Goal: Navigation & Orientation: Find specific page/section

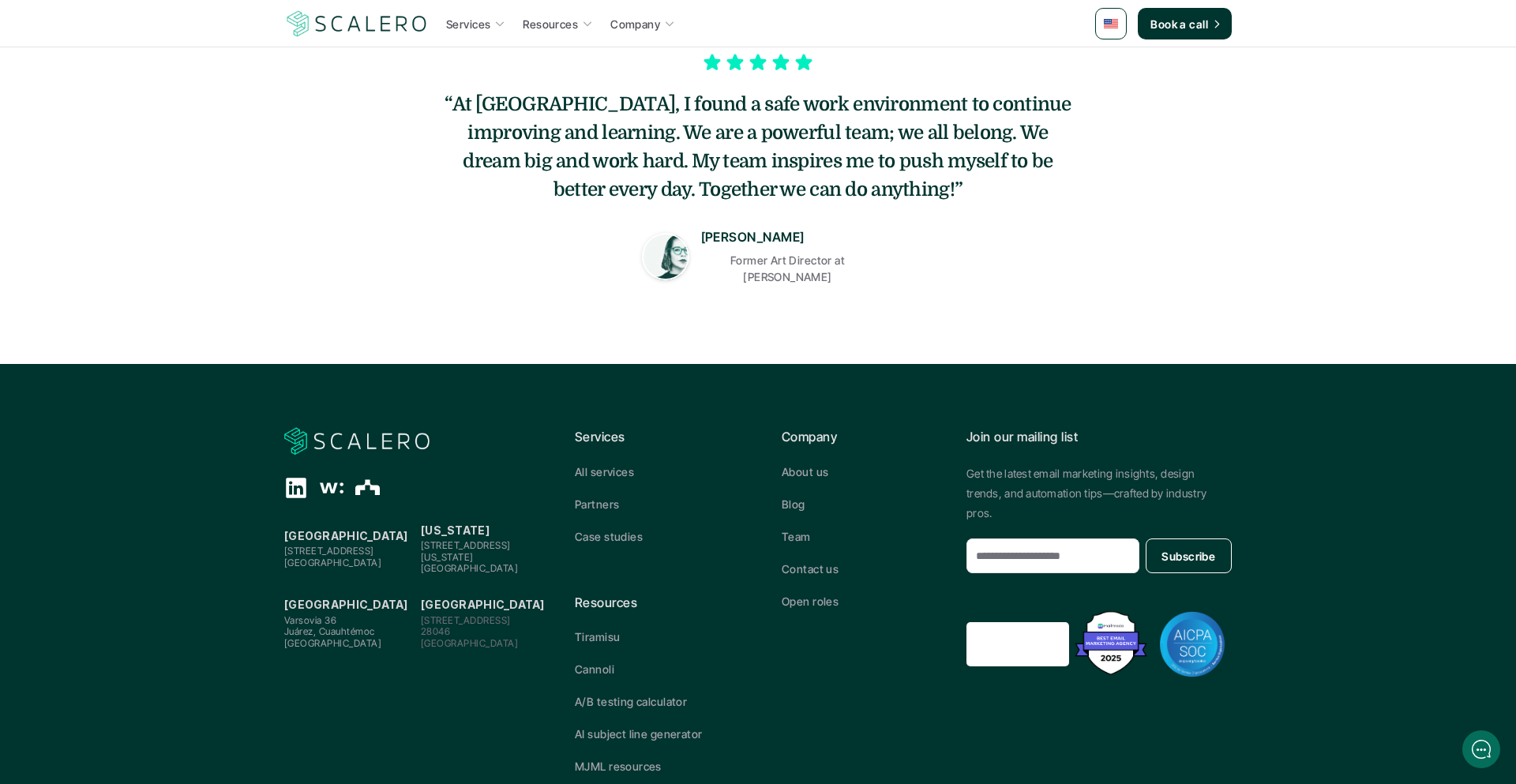
scroll to position [446, 0]
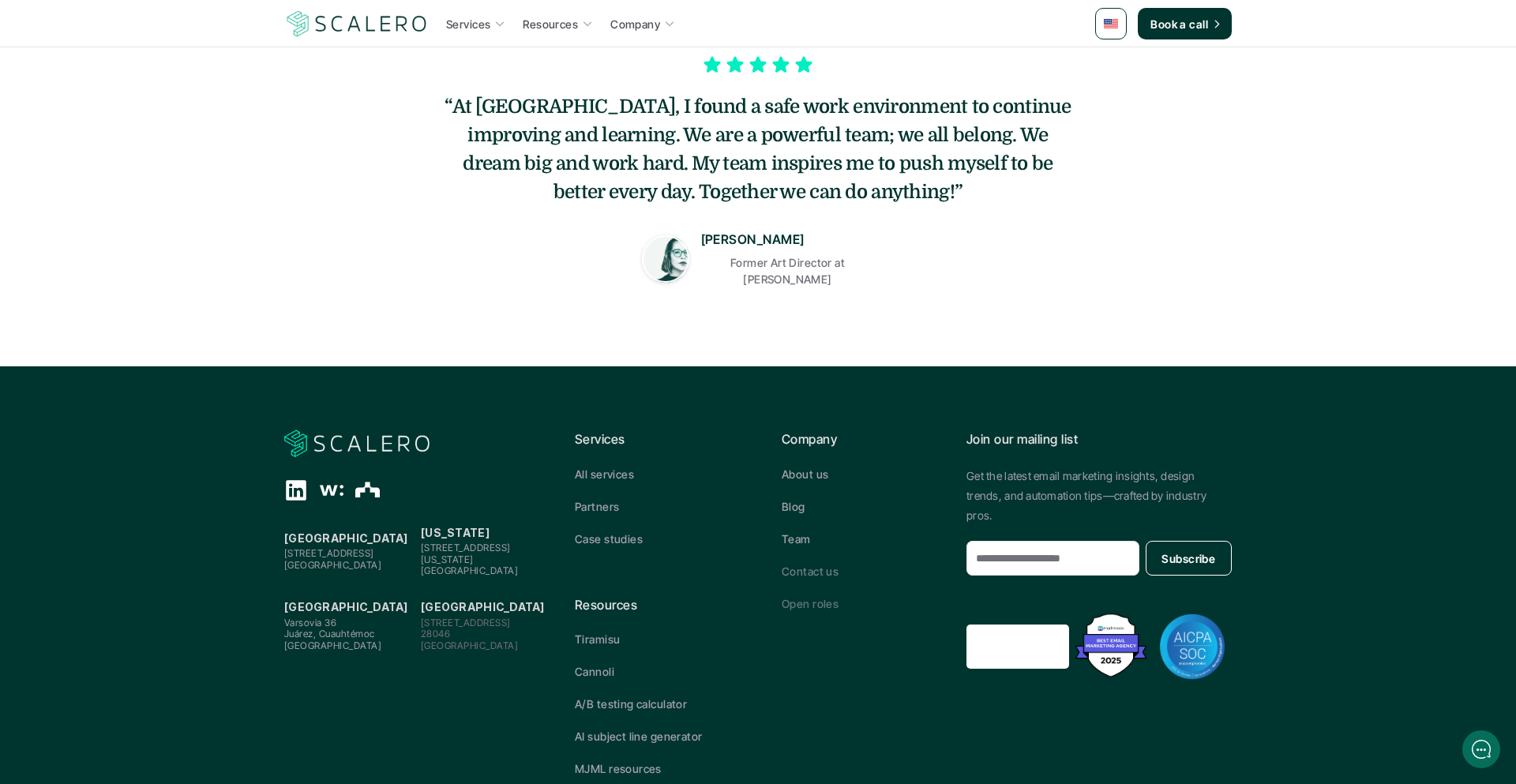
click at [822, 595] on p "Open roles" at bounding box center [810, 603] width 57 height 17
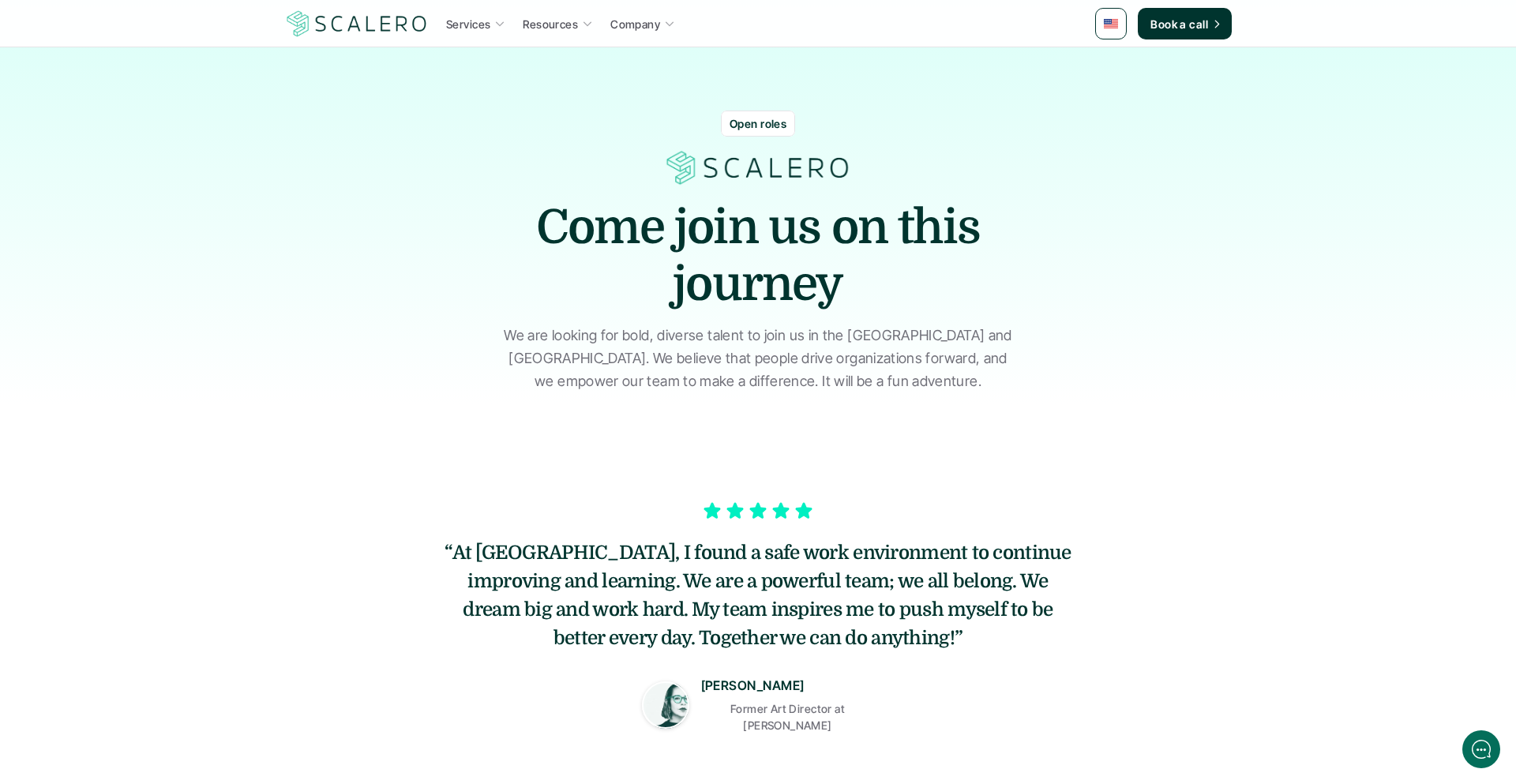
scroll to position [504, 0]
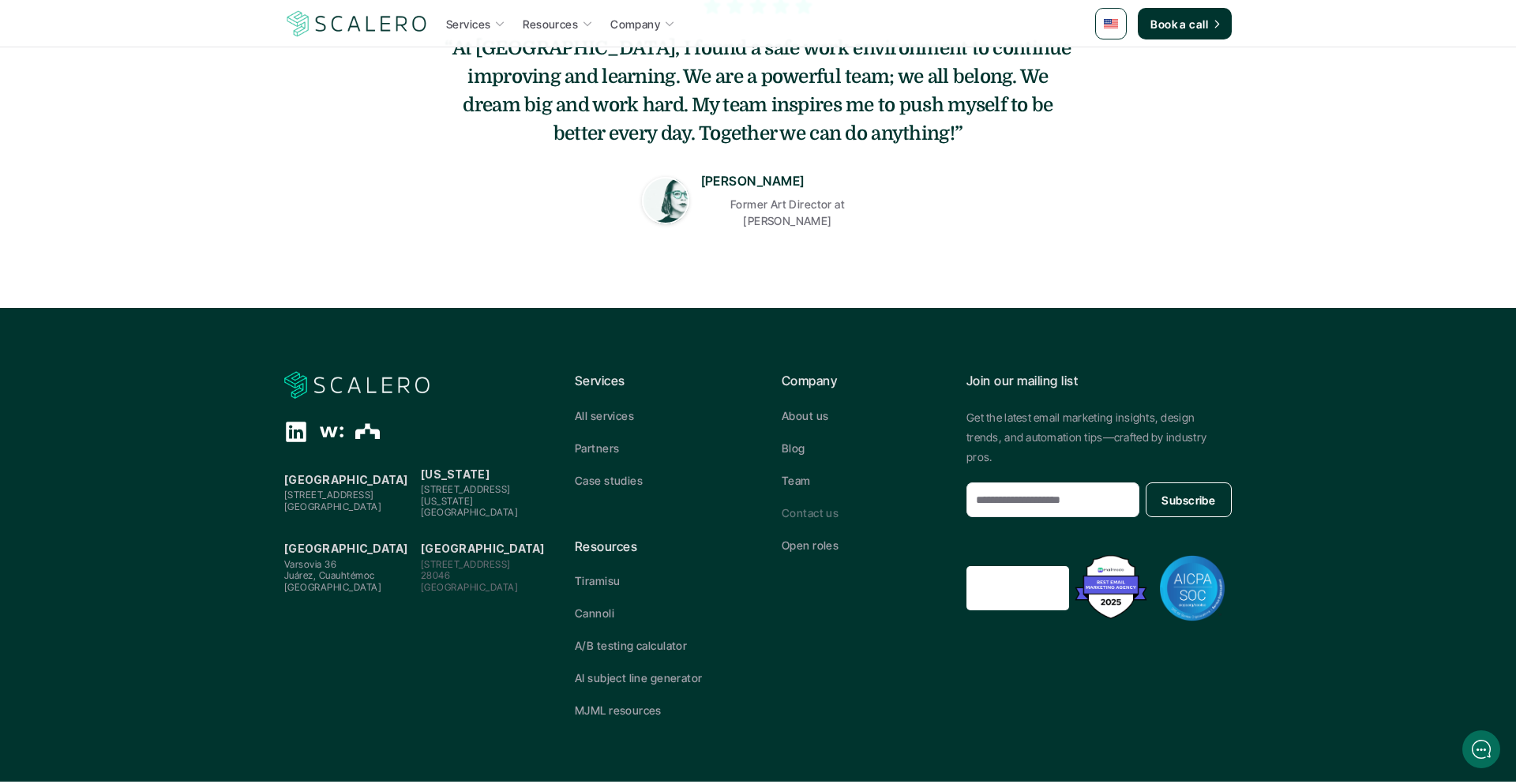
click at [809, 504] on p "Contact us" at bounding box center [810, 512] width 57 height 17
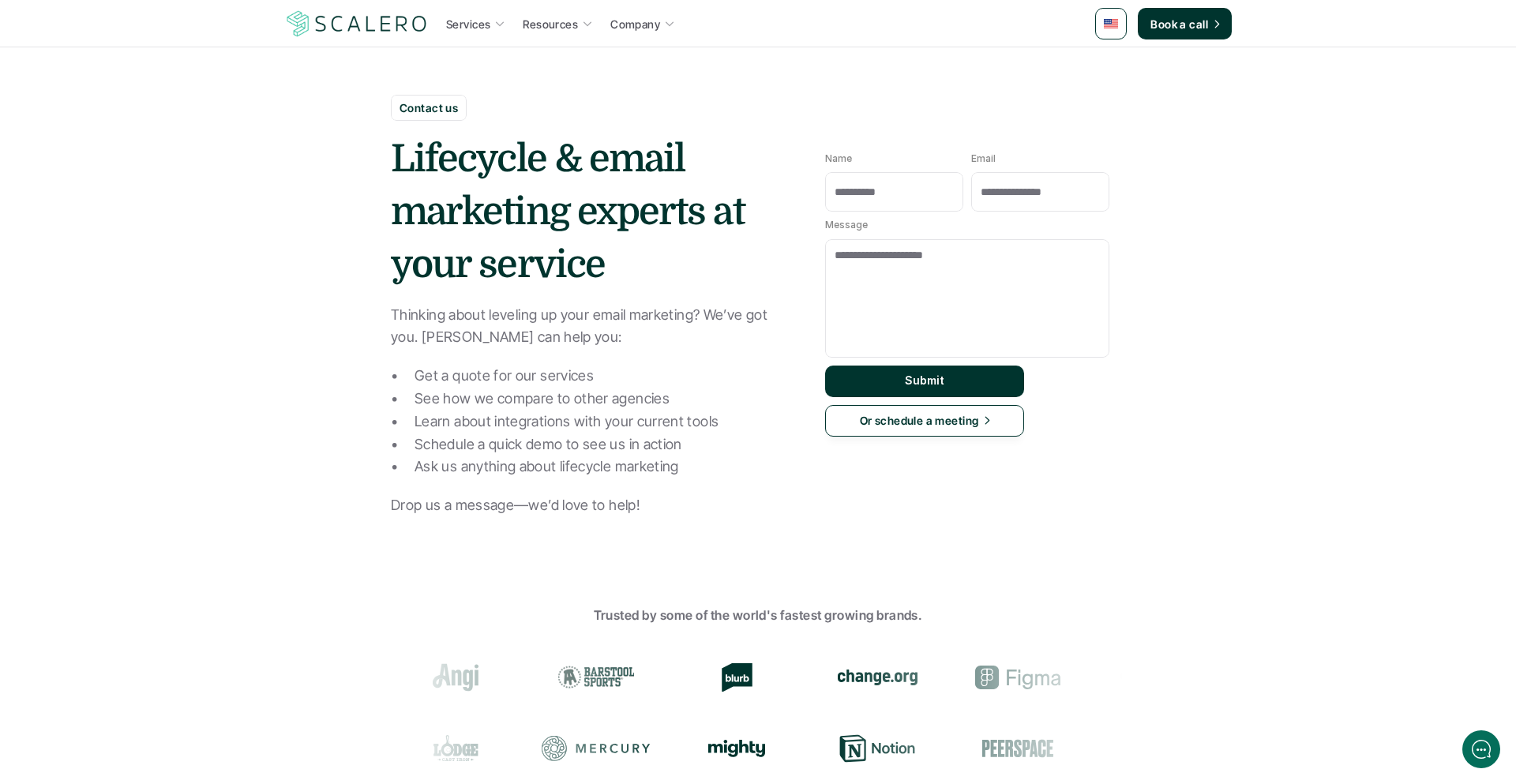
scroll to position [582, 0]
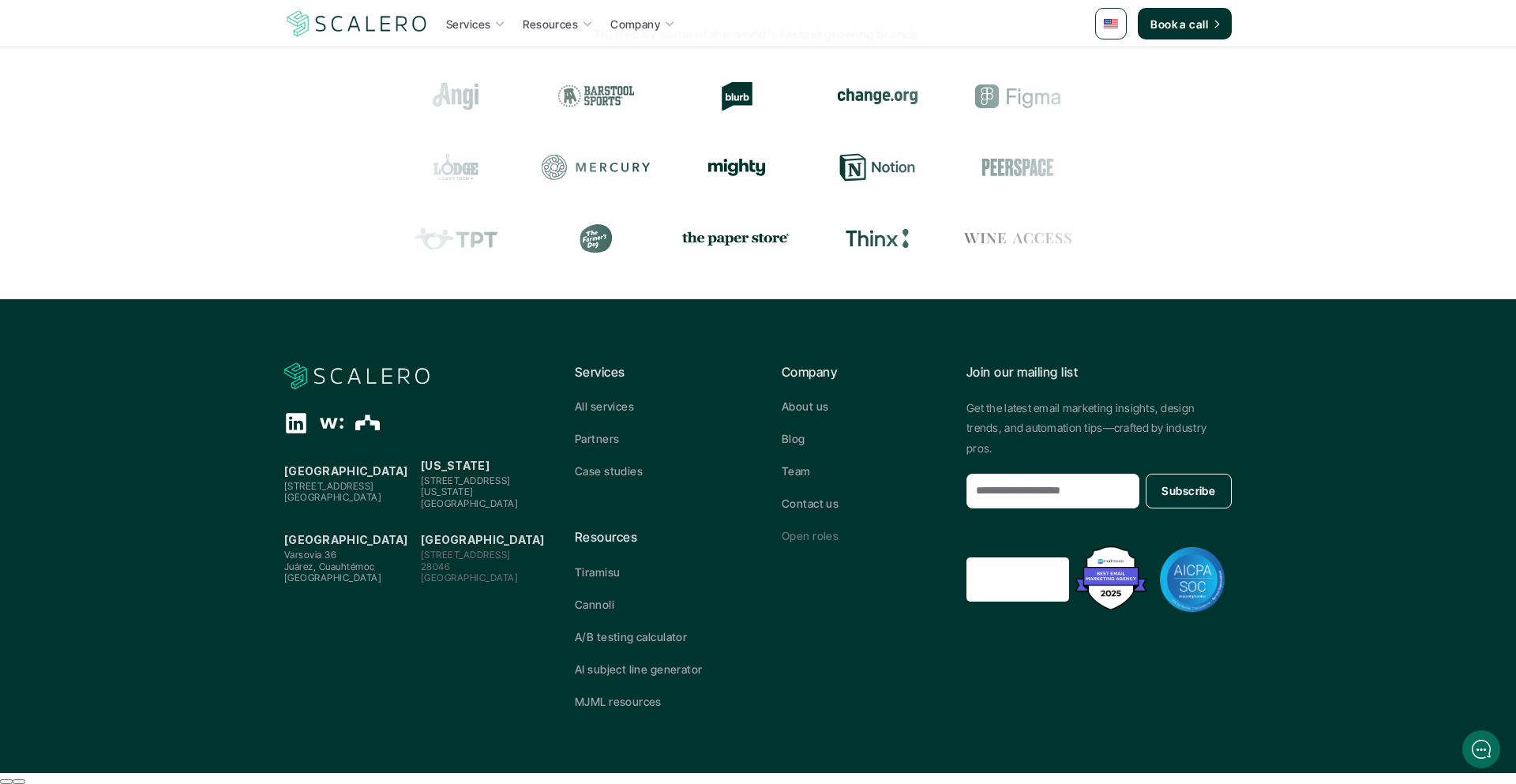
click at [800, 529] on p "Open roles" at bounding box center [810, 535] width 57 height 17
